Goal: Information Seeking & Learning: Check status

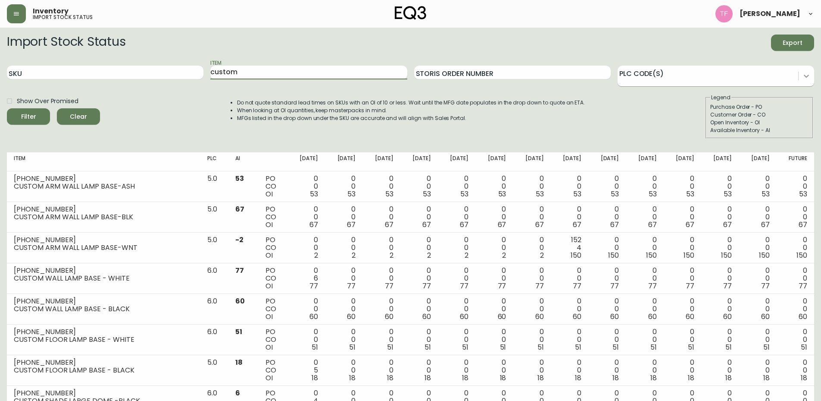
click at [806, 73] on icon at bounding box center [806, 76] width 9 height 9
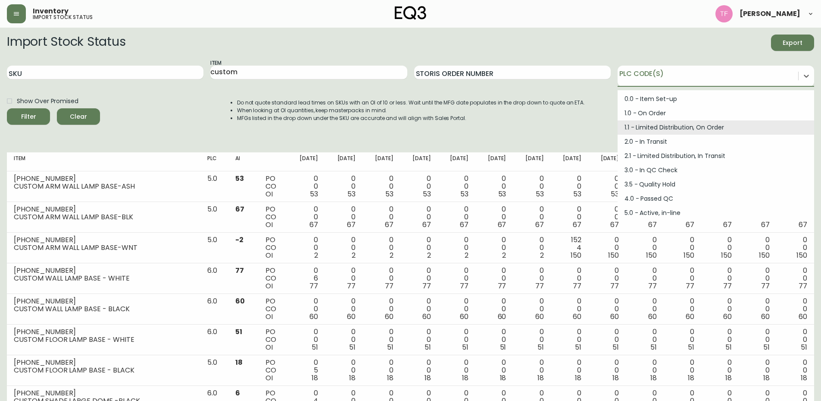
scroll to position [86, 0]
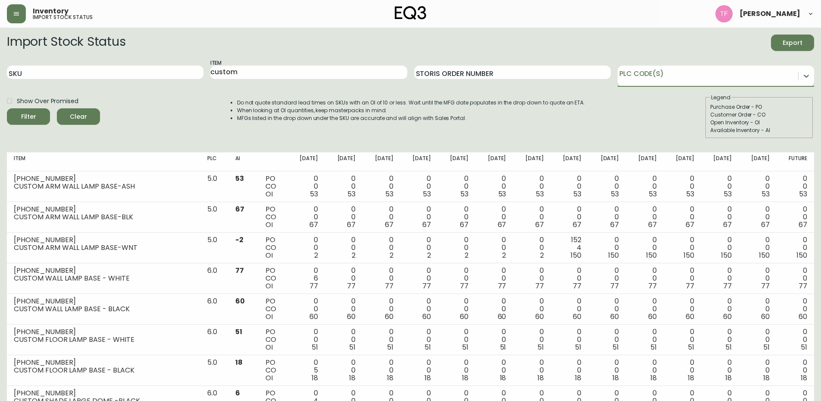
click at [793, 73] on div at bounding box center [708, 74] width 181 height 13
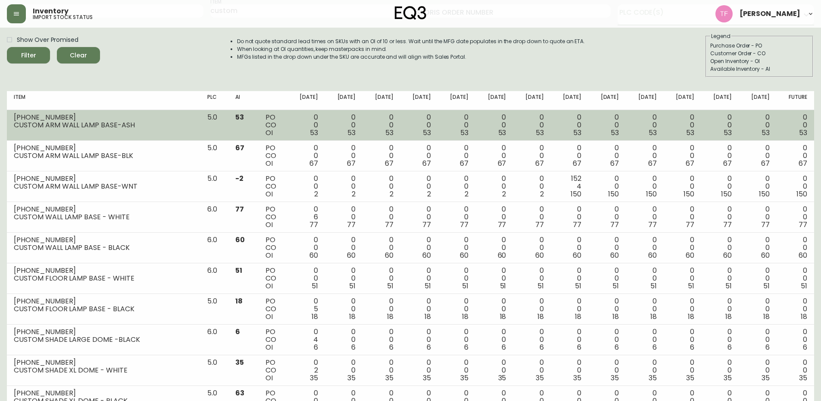
scroll to position [0, 0]
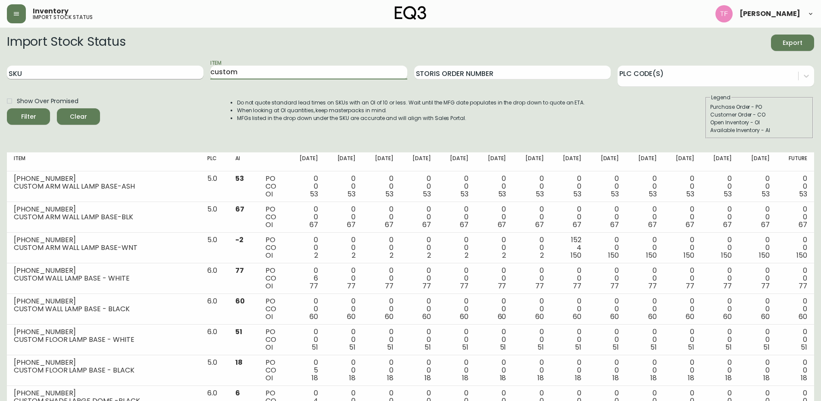
drag, startPoint x: 258, startPoint y: 72, endPoint x: 133, endPoint y: 76, distance: 124.7
click at [133, 76] on div "SKU Item custom Storis Order Number PLC Code(s)" at bounding box center [410, 73] width 807 height 28
click at [56, 72] on input "SKU" at bounding box center [105, 73] width 197 height 14
type input "7020"
click at [7, 108] on button "Filter" at bounding box center [28, 116] width 43 height 16
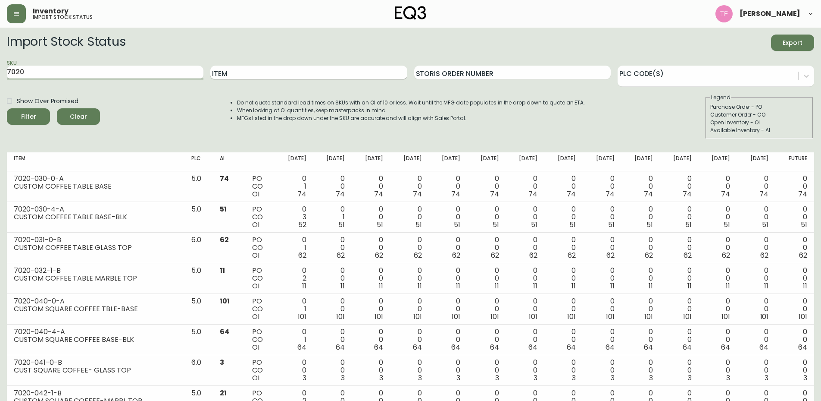
click at [250, 72] on input "Item" at bounding box center [308, 73] width 197 height 14
click at [7, 108] on button "Filter" at bounding box center [28, 116] width 43 height 16
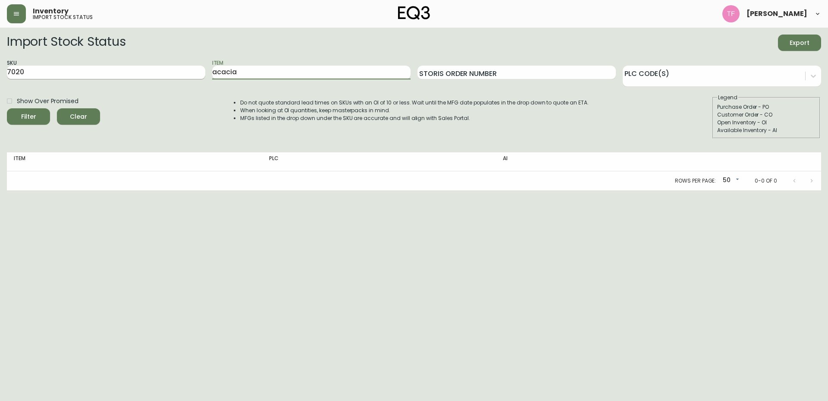
drag, startPoint x: 211, startPoint y: 66, endPoint x: 126, endPoint y: 66, distance: 85.4
click at [126, 66] on div "SKU 7020 Item acacia Storis Order Number PLC Code(s)" at bounding box center [414, 73] width 814 height 28
type input "milk"
click at [7, 108] on button "Filter" at bounding box center [28, 116] width 43 height 16
drag, startPoint x: 89, startPoint y: 76, endPoint x: 0, endPoint y: 71, distance: 89.0
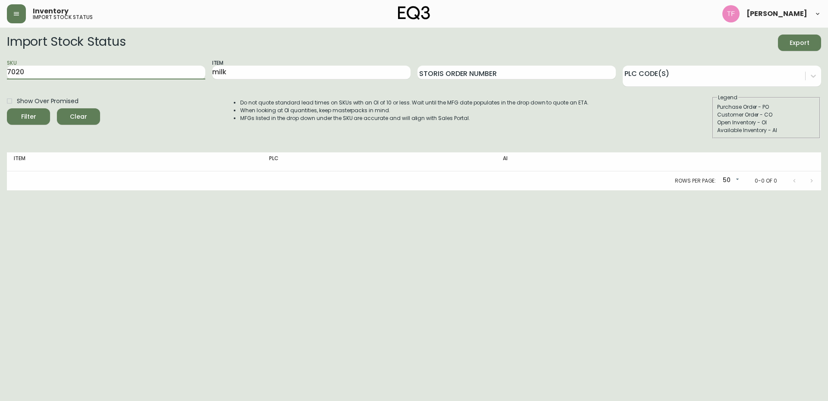
click at [0, 71] on main "Import Stock Status Export SKU 7020 Item milk Storis Order Number PLC Code(s) S…" at bounding box center [414, 109] width 828 height 163
click at [7, 108] on button "Filter" at bounding box center [28, 116] width 43 height 16
